Goal: Transaction & Acquisition: Purchase product/service

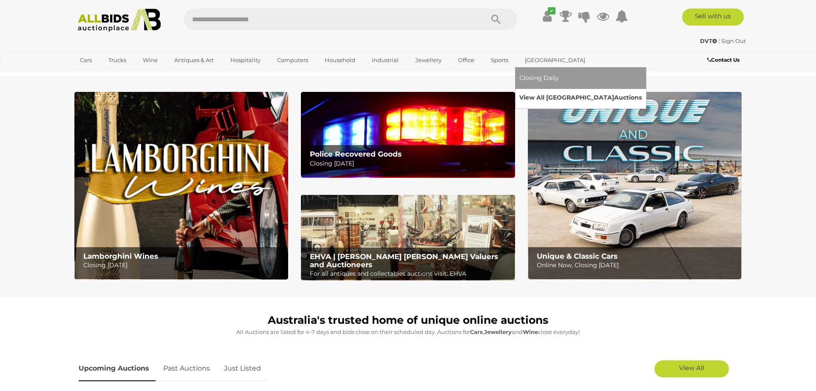
click at [536, 97] on link "View All Sydney Auctions" at bounding box center [581, 97] width 122 height 13
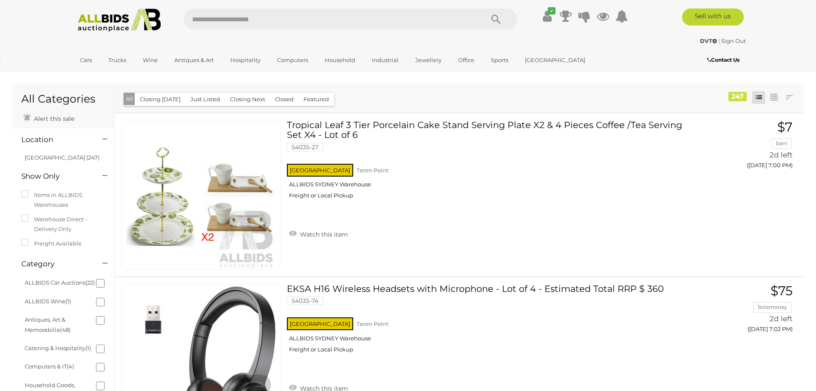
click at [24, 156] on li "[GEOGRAPHIC_DATA] (247)" at bounding box center [64, 157] width 82 height 12
click at [32, 159] on link "[GEOGRAPHIC_DATA] (247)" at bounding box center [62, 157] width 75 height 7
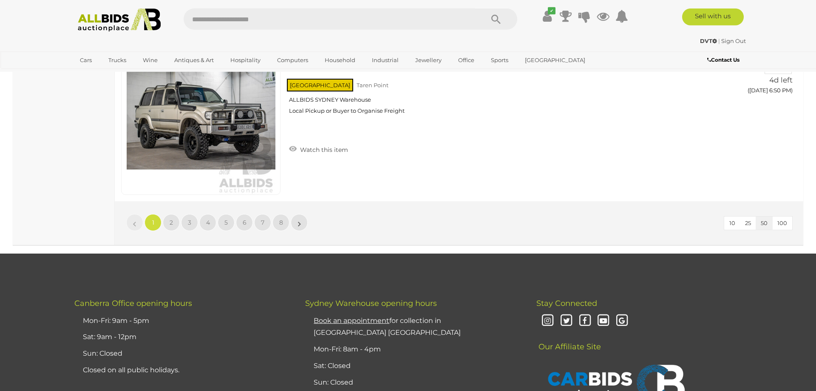
scroll to position [8075, 0]
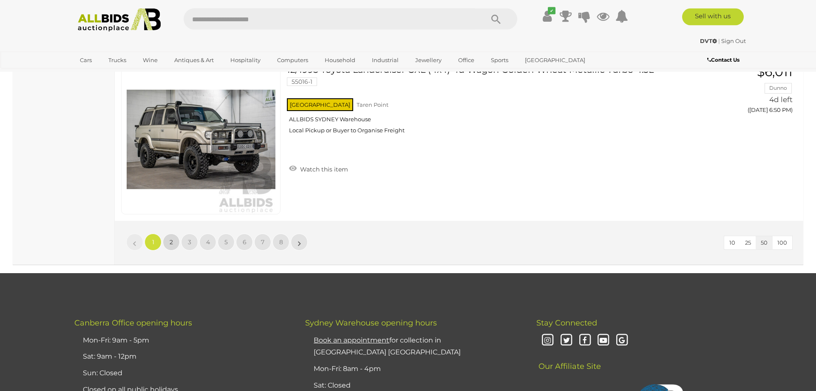
click at [169, 244] on link "2" at bounding box center [171, 241] width 17 height 17
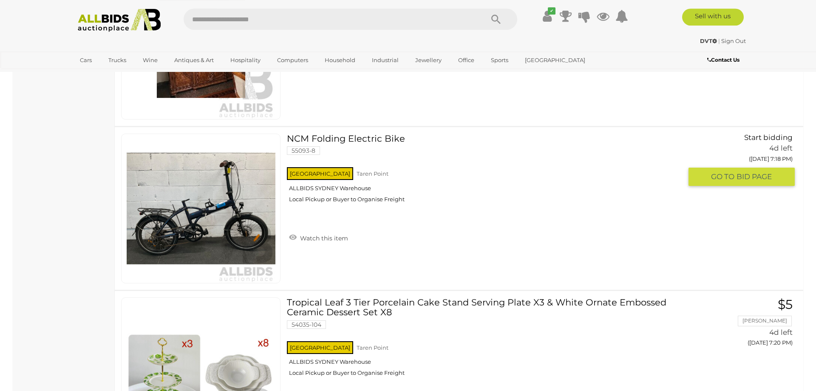
scroll to position [2445, 0]
